Goal: Find specific page/section: Find specific page/section

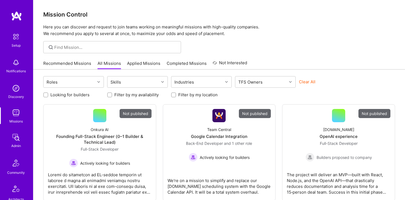
click at [13, 115] on img at bounding box center [15, 112] width 11 height 11
click at [76, 47] on input at bounding box center [115, 47] width 123 height 6
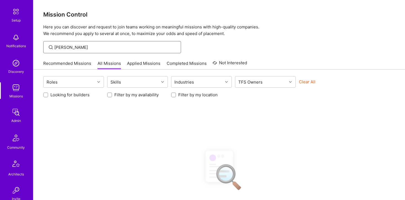
scroll to position [33, 0]
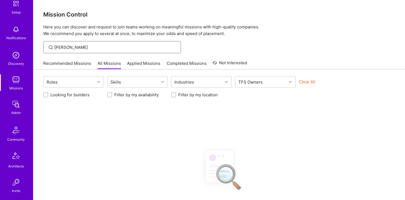
type input "[PERSON_NAME]"
click at [17, 109] on img at bounding box center [15, 104] width 11 height 11
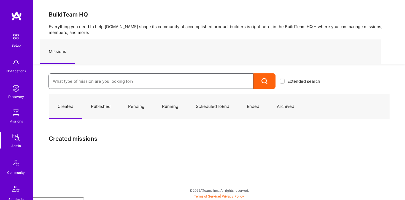
click at [77, 83] on input at bounding box center [151, 81] width 196 height 14
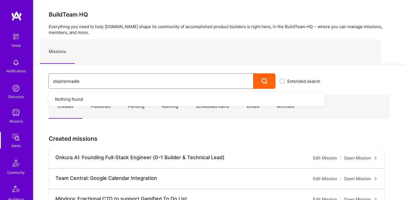
type input "stephennadler"
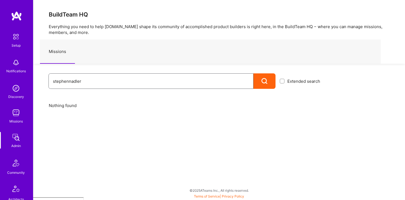
click at [128, 81] on input "stephennadler" at bounding box center [151, 81] width 196 height 14
type input "[PERSON_NAME]"
click at [60, 120] on div "BuildTeam HQ Everything you need to help [DOMAIN_NAME] shape its community of a…" at bounding box center [219, 100] width 372 height 200
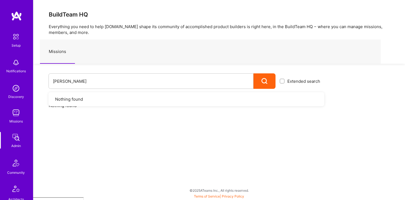
click at [15, 114] on img at bounding box center [15, 112] width 11 height 11
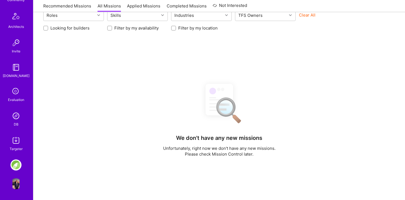
scroll to position [91, 0]
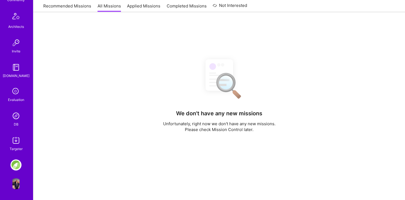
click at [15, 138] on img at bounding box center [15, 140] width 11 height 11
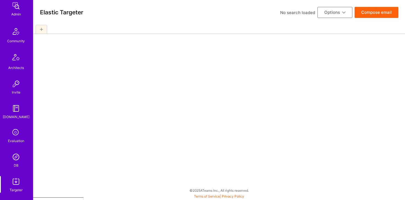
scroll to position [172, 0]
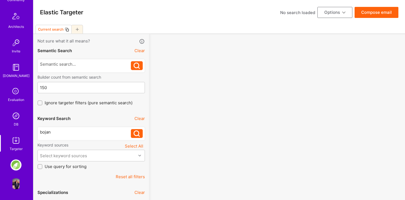
click at [16, 119] on img at bounding box center [15, 115] width 11 height 11
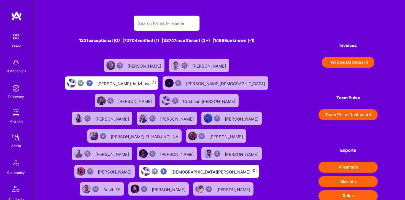
click at [157, 24] on input "text" at bounding box center [166, 23] width 57 height 14
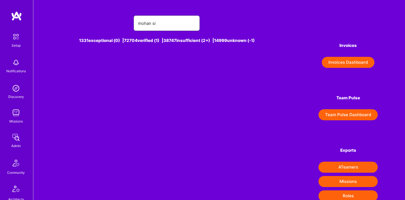
type input "[PERSON_NAME]"
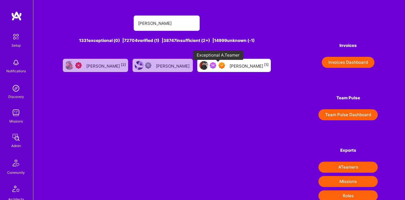
click at [218, 68] on img at bounding box center [221, 65] width 7 height 7
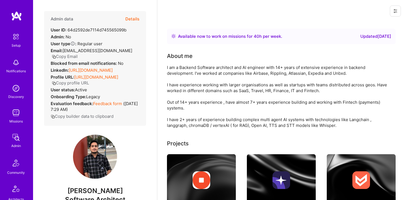
click at [129, 19] on button "Details" at bounding box center [132, 19] width 14 height 16
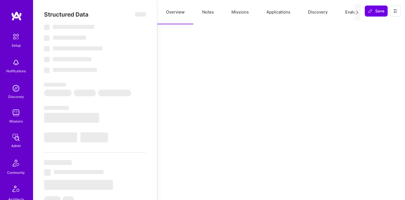
click at [241, 10] on button "Missions" at bounding box center [239, 12] width 35 height 24
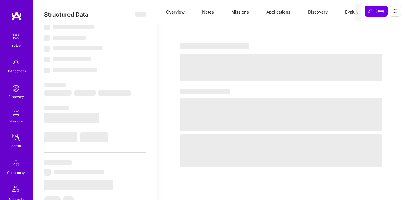
select select "Right Now"
select select "7"
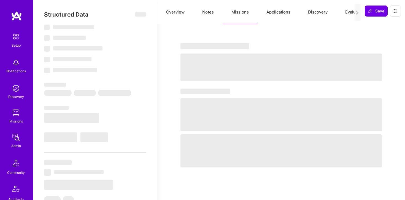
select select "IN"
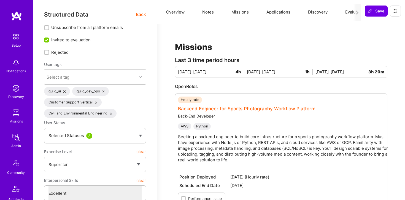
click at [235, 108] on link "Backend Engineer for Sports Photography Workflow Platform" at bounding box center [246, 109] width 137 height 6
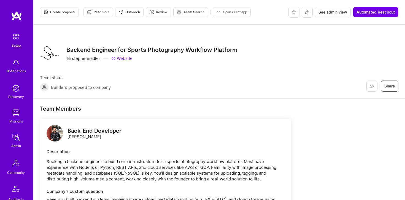
click at [305, 12] on icon at bounding box center [307, 12] width 4 height 4
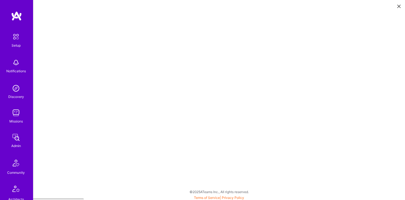
scroll to position [1, 0]
